Goal: Information Seeking & Learning: Learn about a topic

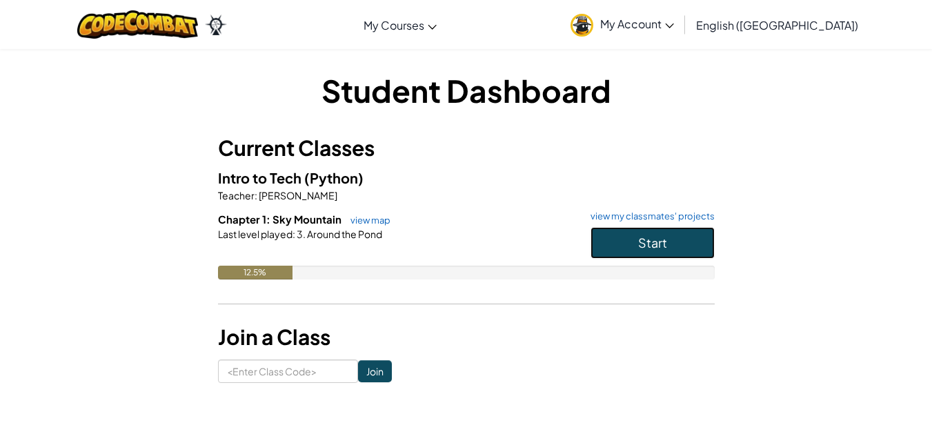
click at [603, 239] on button "Start" at bounding box center [652, 243] width 124 height 32
